Goal: Information Seeking & Learning: Understand process/instructions

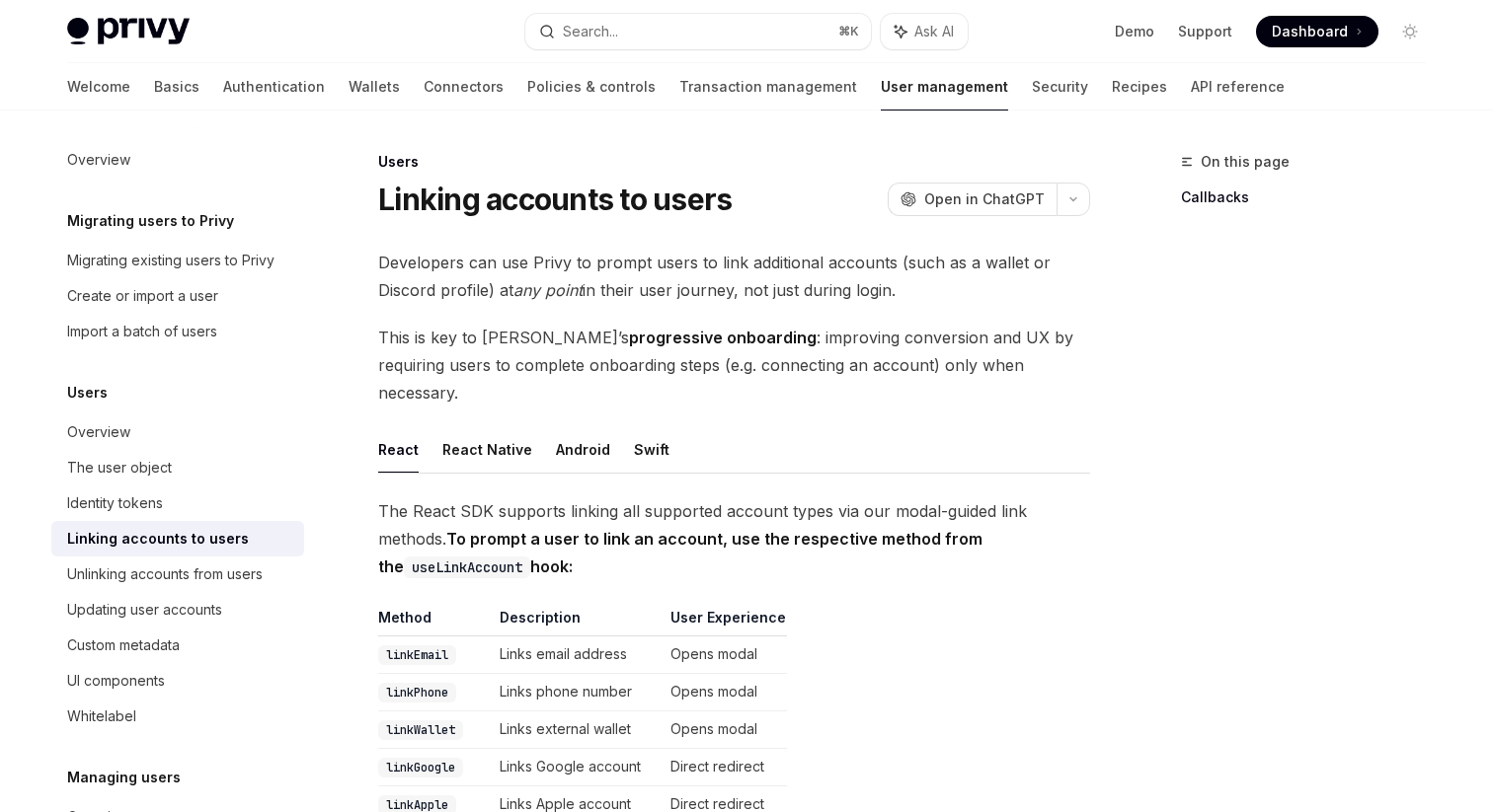
scroll to position [4, 0]
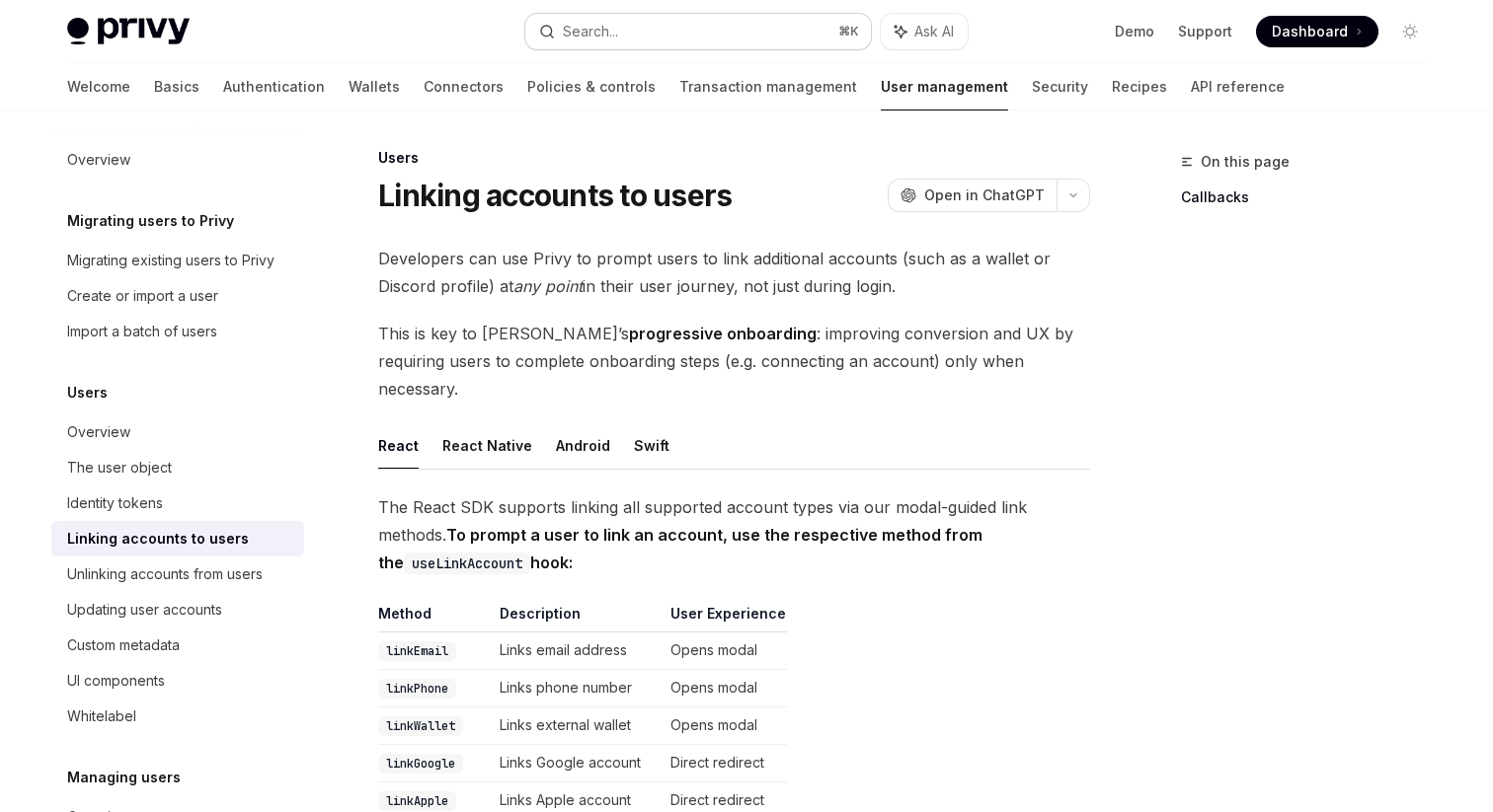
click at [657, 35] on button "Search... ⌘ K" at bounding box center [698, 32] width 345 height 36
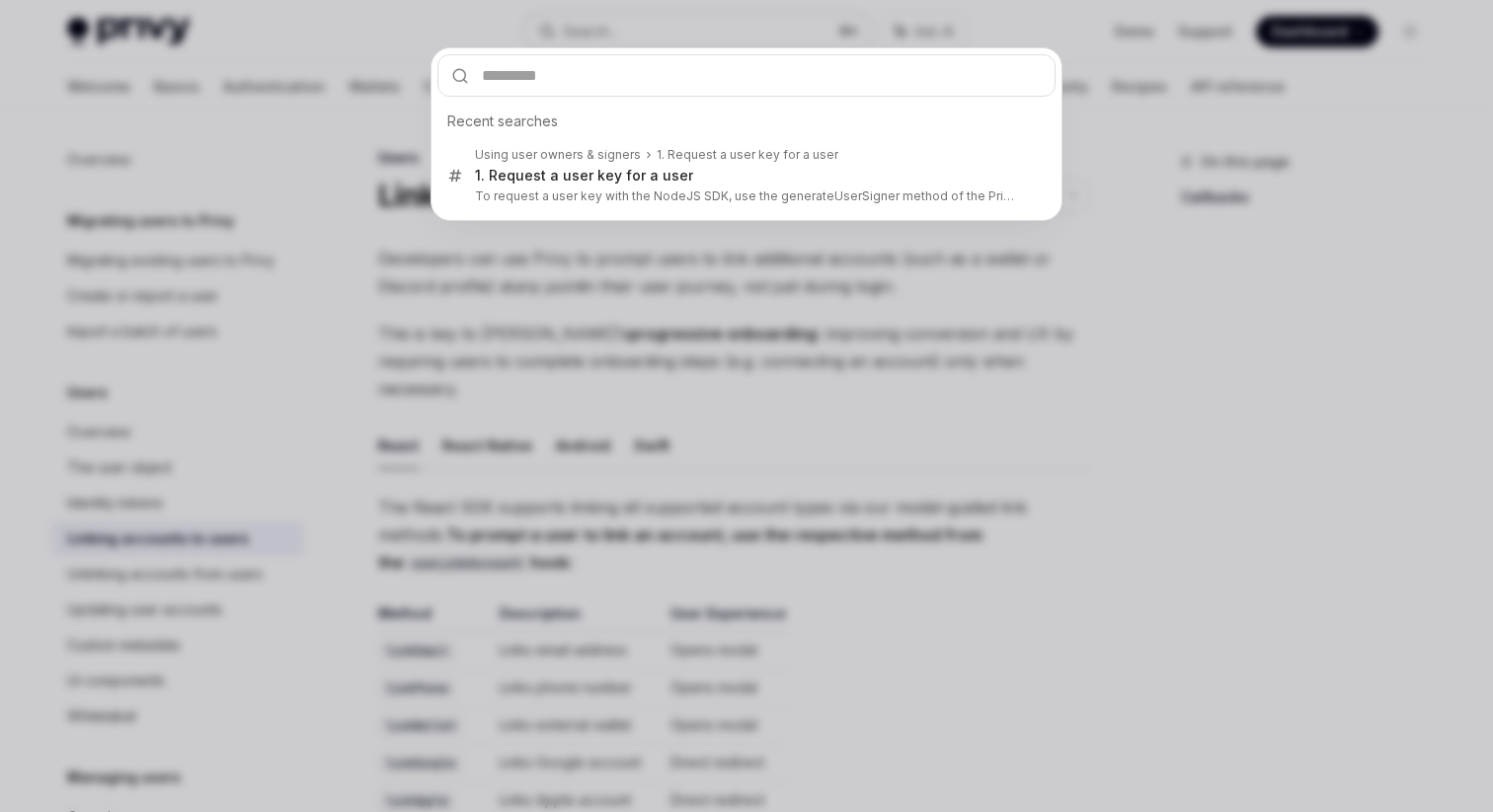
type input "**********"
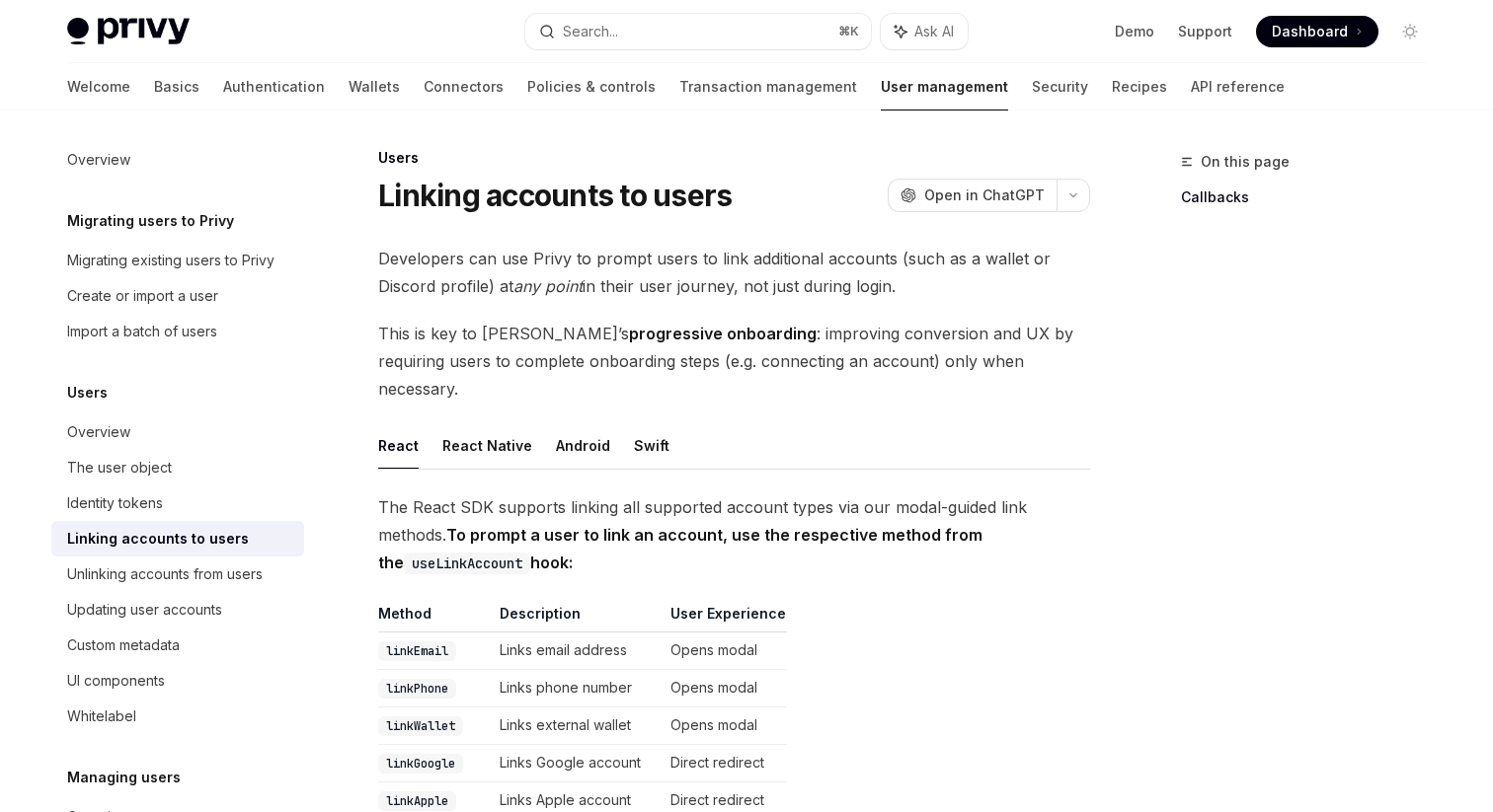
type textarea "*"
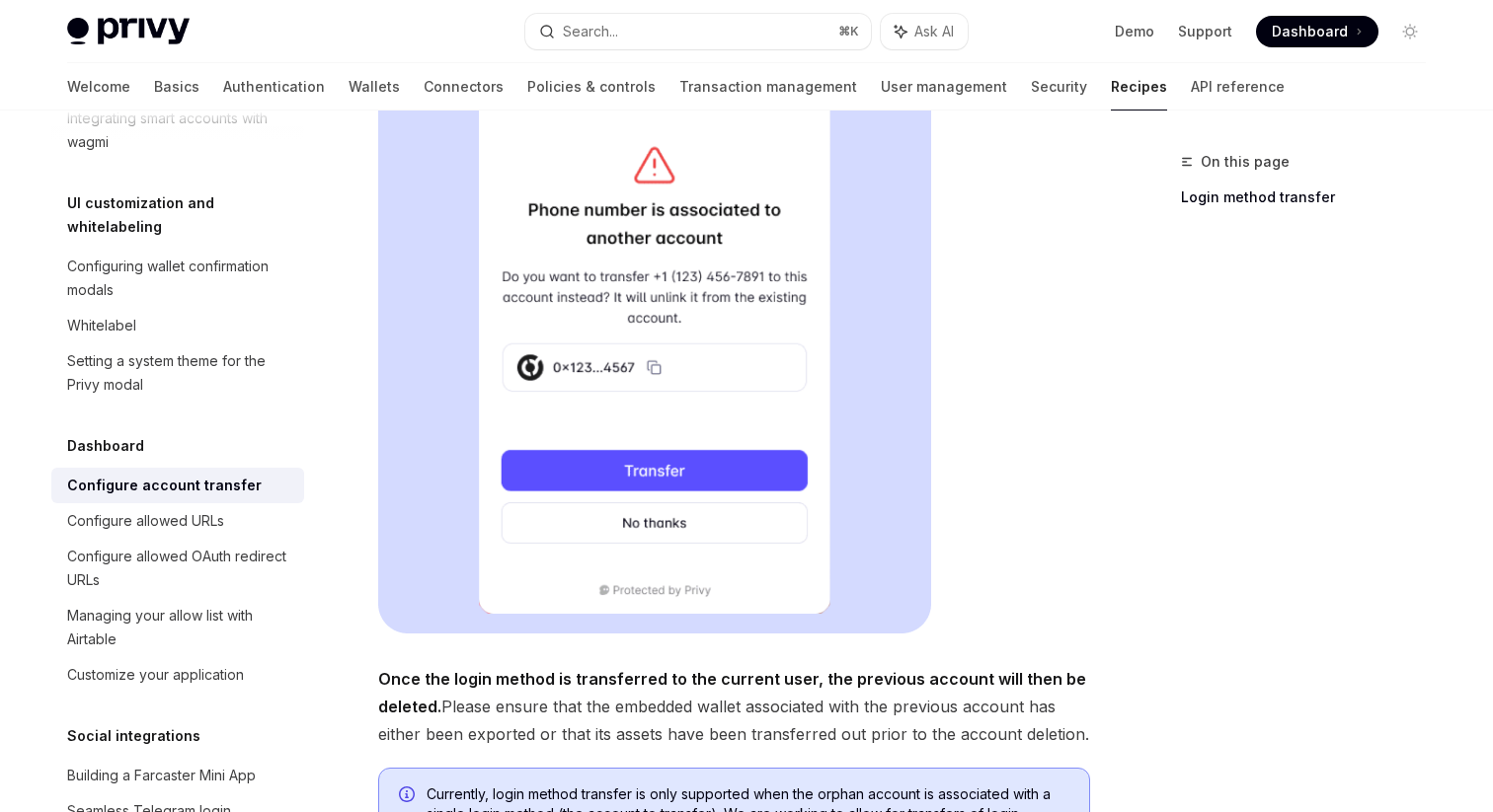
scroll to position [722, 0]
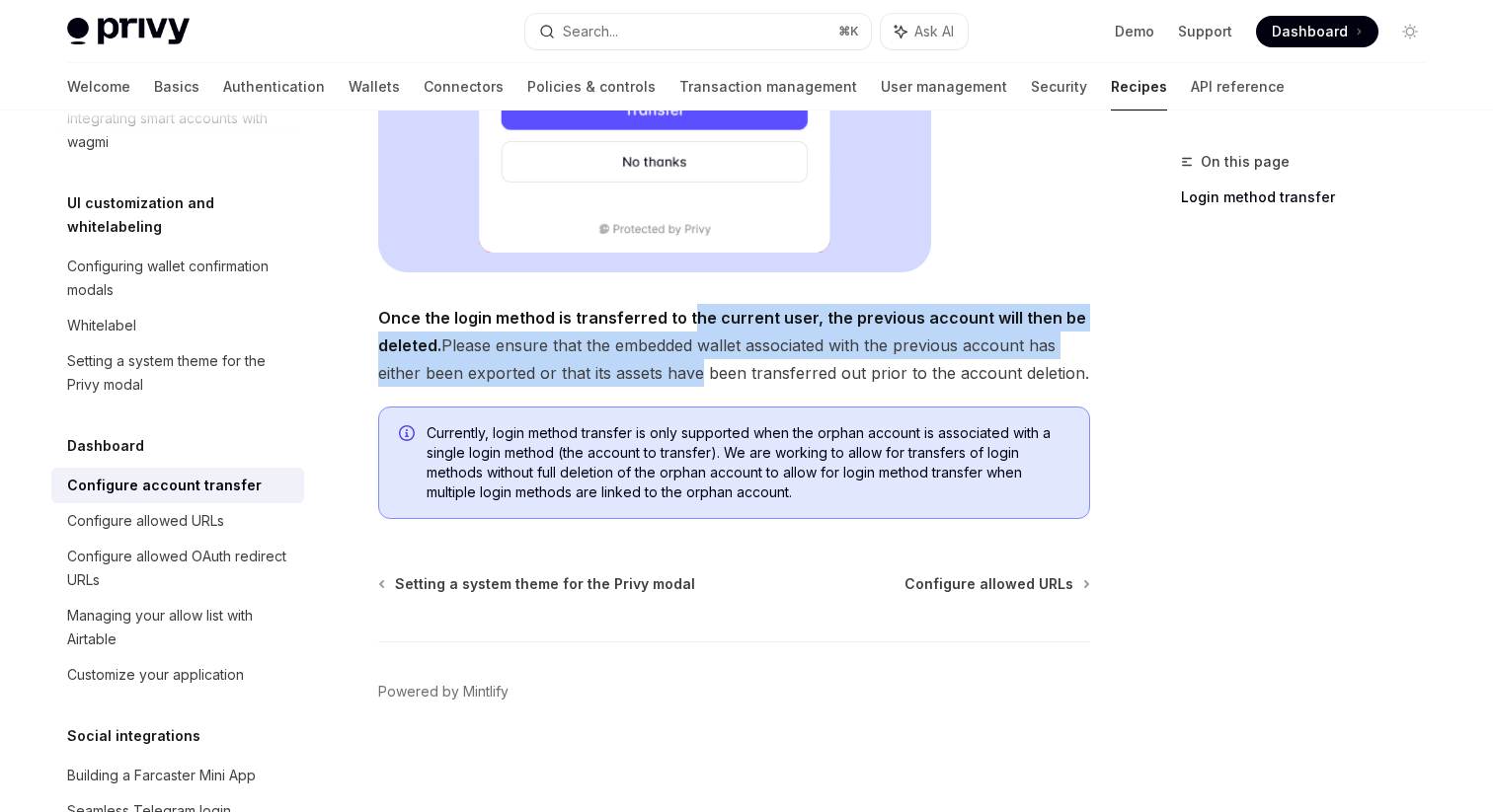
drag, startPoint x: 694, startPoint y: 375, endPoint x: 690, endPoint y: 324, distance: 51.2
click at [690, 324] on span "Once the login method is transferred to the current user, the previous account …" at bounding box center [734, 345] width 712 height 83
click at [690, 324] on strong "Once the login method is transferred to the current user, the previous account …" at bounding box center [732, 331] width 708 height 47
drag, startPoint x: 690, startPoint y: 315, endPoint x: 769, endPoint y: 380, distance: 102.3
click at [769, 380] on span "Once the login method is transferred to the current user, the previous account …" at bounding box center [734, 345] width 712 height 83
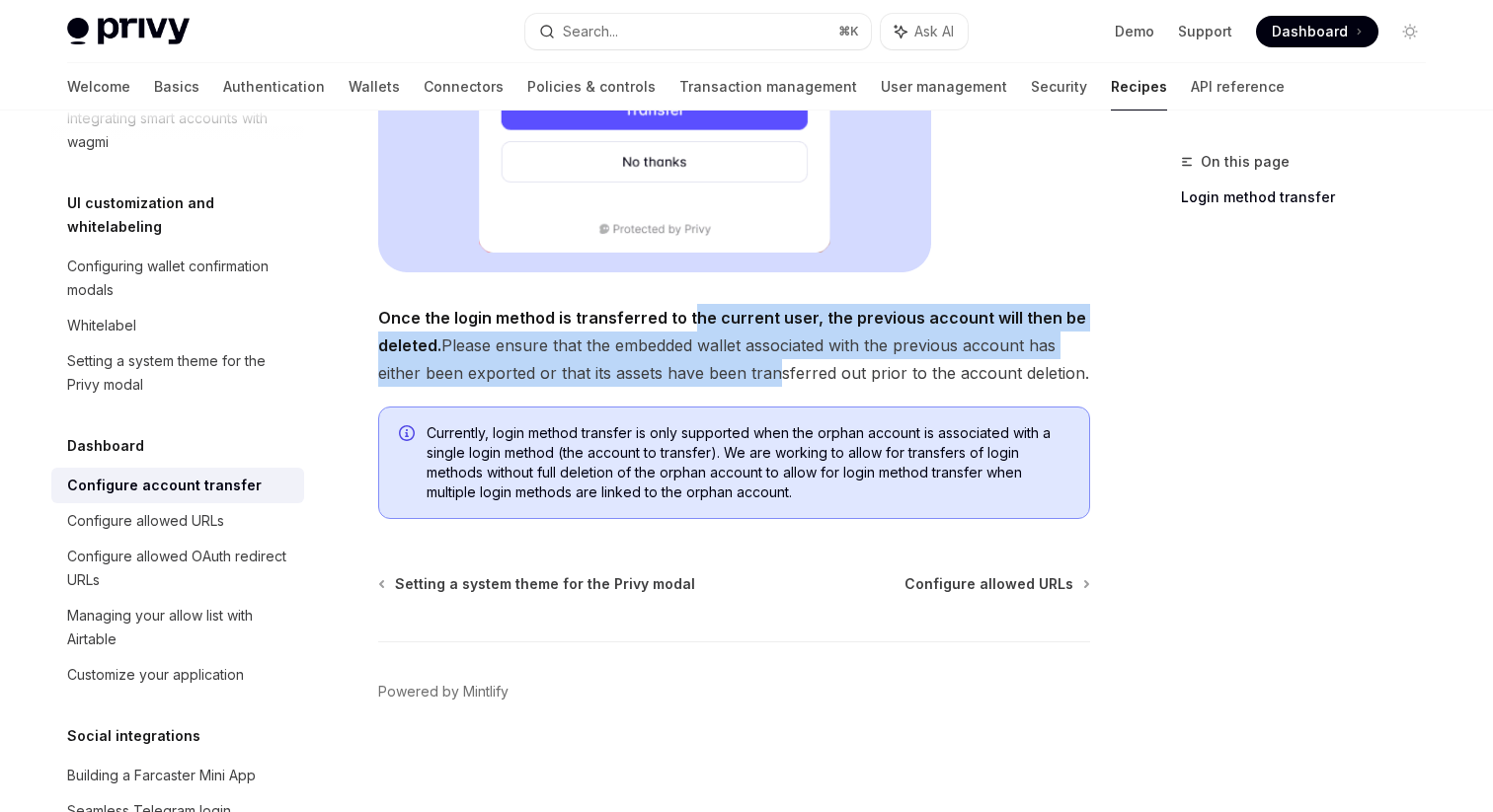
click at [769, 380] on span "Once the login method is transferred to the current user, the previous account …" at bounding box center [734, 345] width 712 height 83
drag, startPoint x: 769, startPoint y: 380, endPoint x: 709, endPoint y: 319, distance: 85.6
click at [709, 319] on span "Once the login method is transferred to the current user, the previous account …" at bounding box center [734, 345] width 712 height 83
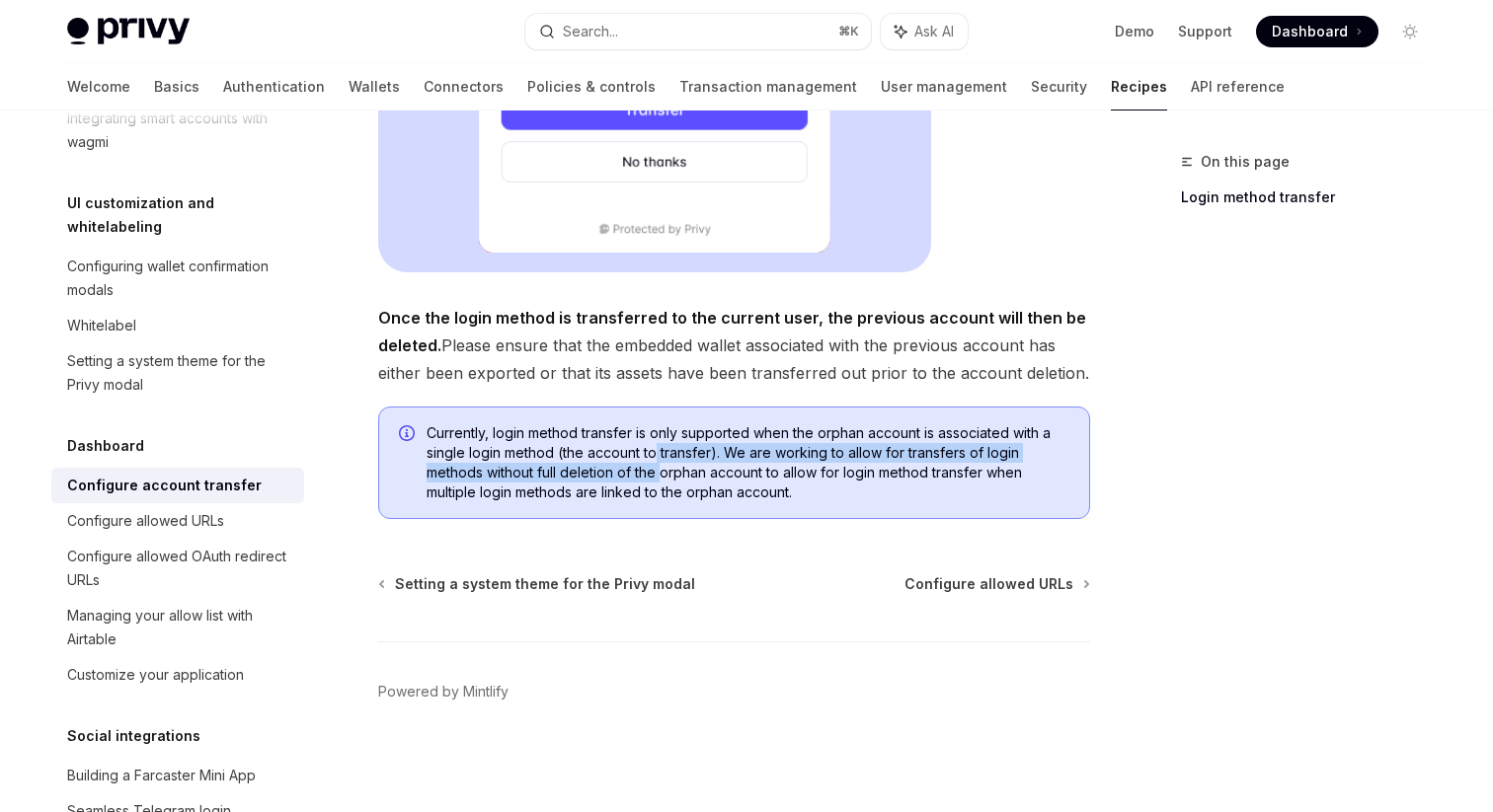
drag, startPoint x: 663, startPoint y: 473, endPoint x: 658, endPoint y: 446, distance: 27.5
click at [658, 446] on span "Currently, login method transfer is only supported when the orphan account is a…" at bounding box center [747, 462] width 643 height 79
